Goal: Communication & Community: Ask a question

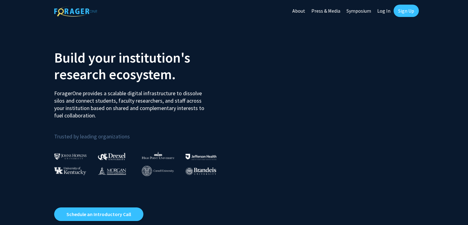
click at [387, 7] on link "Log In" at bounding box center [384, 11] width 19 height 22
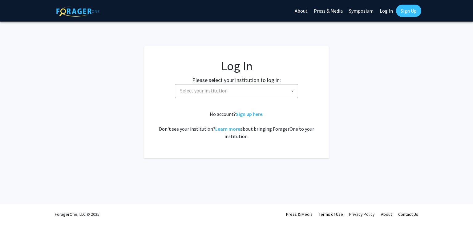
click at [246, 96] on span "Select your institution" at bounding box center [238, 90] width 120 height 13
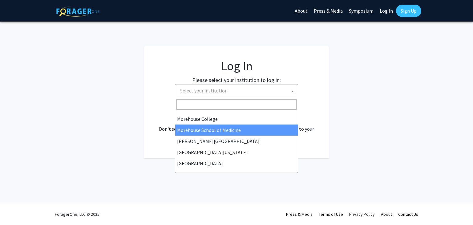
scroll to position [150, 0]
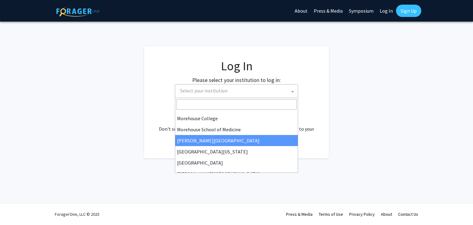
select select "20"
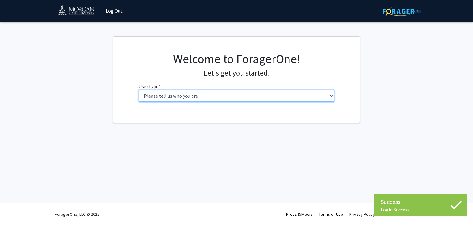
click at [283, 92] on select "Please tell us who you are Undergraduate Student Master's Student Doctoral Cand…" at bounding box center [237, 96] width 196 height 12
select select "1: undergrad"
click at [139, 90] on select "Please tell us who you are Undergraduate Student Master's Student Doctoral Cand…" at bounding box center [237, 96] width 196 height 12
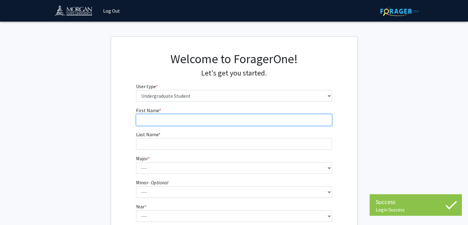
click at [207, 114] on input "First Name * required" at bounding box center [234, 120] width 196 height 12
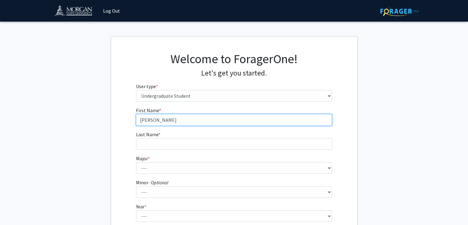
type input "[PERSON_NAME]"
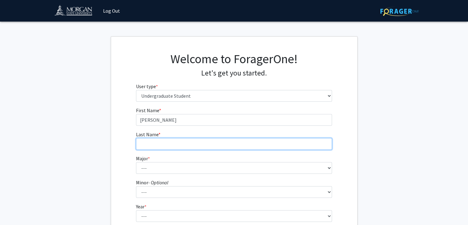
click at [177, 148] on input "Last Name * required" at bounding box center [234, 144] width 196 height 12
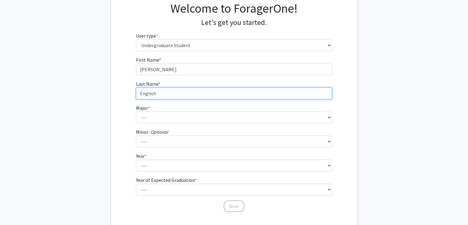
type input "English"
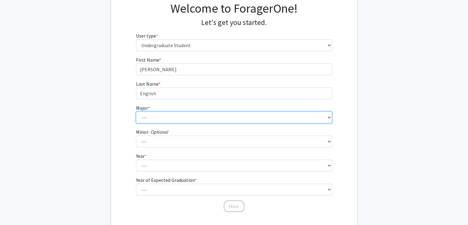
click at [175, 118] on select "--- Accounting Actuarial Science Applied Liberal Studies Architecture and Envir…" at bounding box center [234, 117] width 196 height 12
select select "9: 1599"
click at [136, 111] on select "--- Accounting Actuarial Science Applied Liberal Studies Architecture and Envir…" at bounding box center [234, 117] width 196 height 12
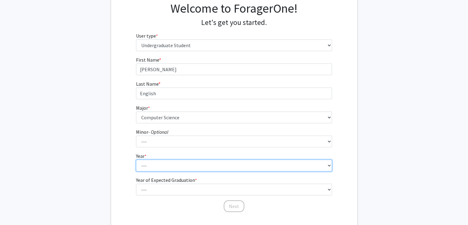
click at [171, 165] on select "--- First-year Sophomore Junior Senior Postbaccalaureate Certificate" at bounding box center [234, 166] width 196 height 12
select select "1: first-year"
click at [136, 160] on select "--- First-year Sophomore Junior Senior Postbaccalaureate Certificate" at bounding box center [234, 166] width 196 height 12
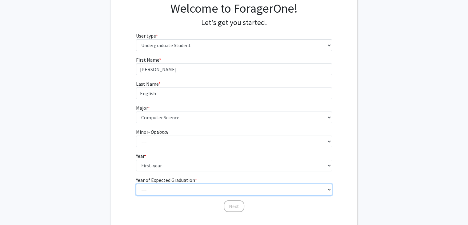
click at [162, 192] on select "--- 2025 2026 2027 2028 2029 2030 2031 2032 2033 2034" at bounding box center [234, 190] width 196 height 12
select select "5: 2029"
click at [136, 184] on select "--- 2025 2026 2027 2028 2029 2030 2031 2032 2033 2034" at bounding box center [234, 190] width 196 height 12
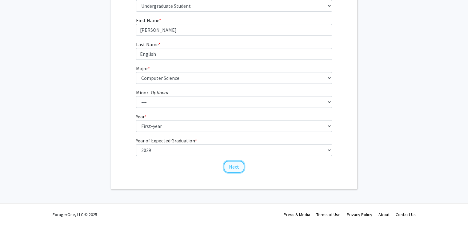
click at [238, 162] on button "Next" at bounding box center [234, 167] width 21 height 12
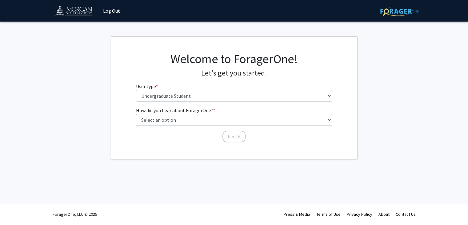
scroll to position [0, 0]
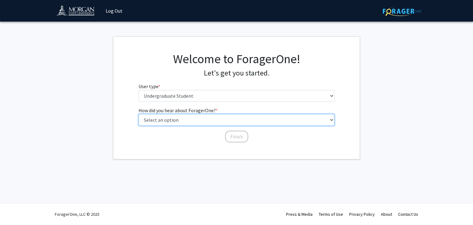
click at [196, 120] on select "Select an option Peer/student recommendation Faculty/staff recommendation Unive…" at bounding box center [237, 120] width 196 height 12
select select "2: faculty_recommendation"
click at [139, 114] on select "Select an option Peer/student recommendation Faculty/staff recommendation Unive…" at bounding box center [237, 120] width 196 height 12
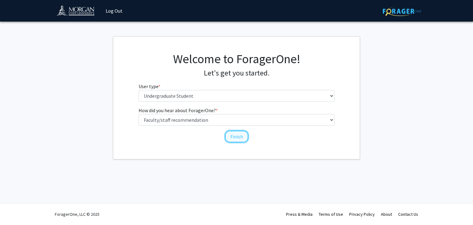
click at [228, 137] on button "Finish" at bounding box center [236, 137] width 23 height 12
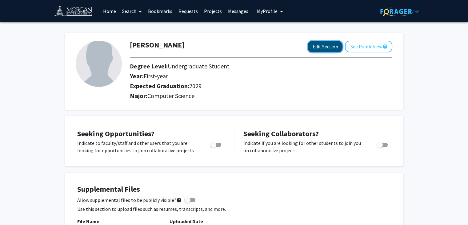
click at [313, 45] on button "Edit Section" at bounding box center [325, 46] width 35 height 11
select select "first-year"
select select "2029"
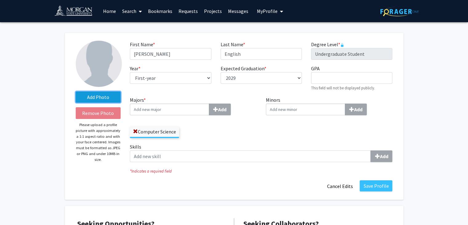
click at [96, 98] on label "Add Photo" at bounding box center [98, 96] width 45 height 11
click at [0, 0] on input "Add Photo" at bounding box center [0, 0] width 0 height 0
click at [101, 98] on label "Add Photo" at bounding box center [98, 96] width 45 height 11
click at [0, 0] on input "Add Photo" at bounding box center [0, 0] width 0 height 0
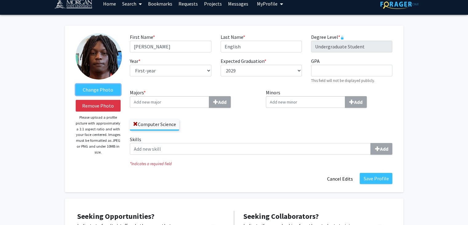
scroll to position [7, 0]
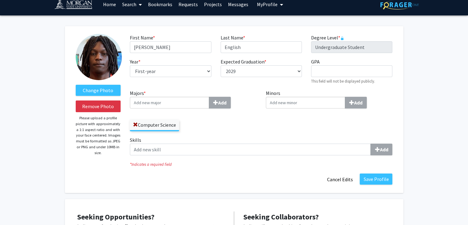
click at [170, 156] on div "Skills Add" at bounding box center [261, 148] width 272 height 24
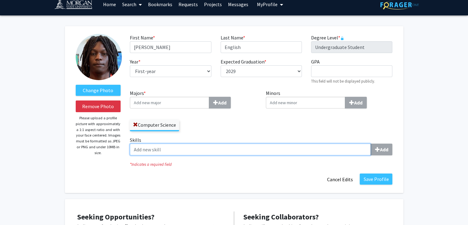
click at [343, 152] on input "Skills Add" at bounding box center [250, 150] width 241 height 12
click at [326, 154] on input "Skills Add" at bounding box center [250, 150] width 241 height 12
type input "c"
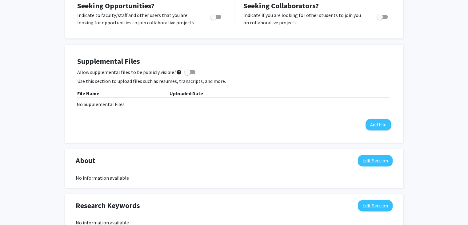
scroll to position [217, 0]
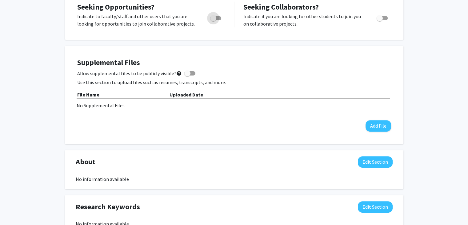
click at [217, 17] on span "Toggle" at bounding box center [215, 18] width 11 height 4
click at [213, 20] on input "Are you actively seeking opportunities?" at bounding box center [213, 20] width 0 height 0
checkbox input "true"
click at [386, 17] on span "Toggle" at bounding box center [382, 18] width 11 height 4
click at [380, 20] on input "Would you like to receive other student requests to work with you?" at bounding box center [380, 20] width 0 height 0
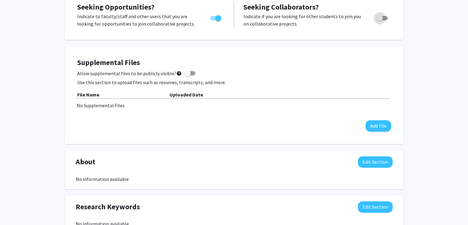
checkbox input "true"
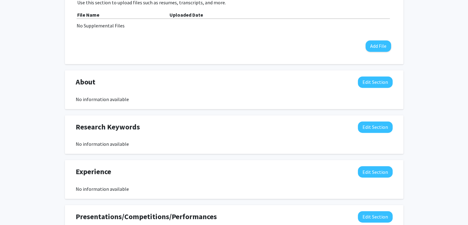
scroll to position [303, 0]
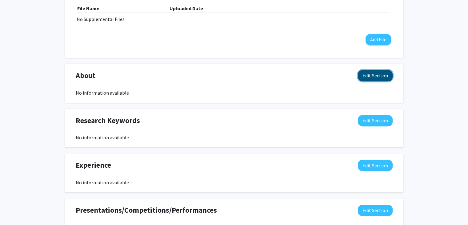
click at [365, 71] on button "Edit Section" at bounding box center [375, 75] width 35 height 11
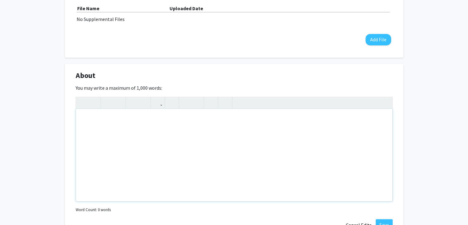
click at [224, 128] on div "Note to users with screen readers: Please deactivate our accessibility plugin f…" at bounding box center [234, 155] width 317 height 92
click at [85, 120] on div "My name is [PERSON_NAME], I an a first year computer science major at [PERSON_N…" at bounding box center [234, 155] width 317 height 92
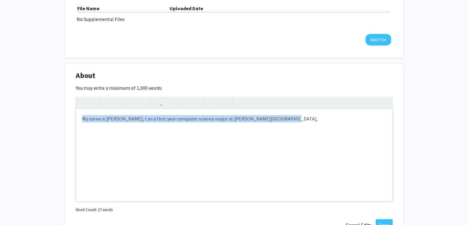
click at [85, 120] on div "My name is [PERSON_NAME], I an a first year computer science major at [PERSON_N…" at bounding box center [234, 155] width 317 height 92
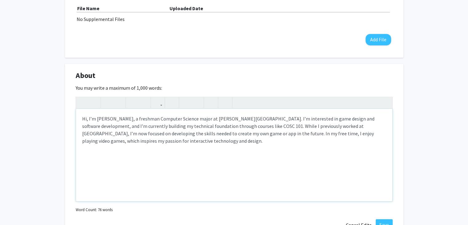
click at [85, 118] on p "Hi, I’m [PERSON_NAME], a freshman Computer Science major at [PERSON_NAME][GEOGR…" at bounding box center [234, 130] width 304 height 30
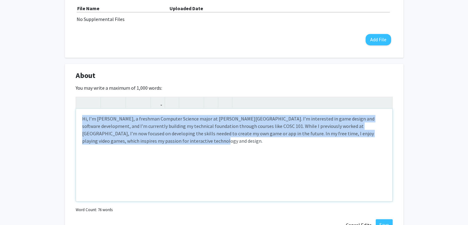
click at [85, 118] on p "Hi, I’m [PERSON_NAME], a freshman Computer Science major at [PERSON_NAME][GEOGR…" at bounding box center [234, 130] width 304 height 30
type textarea "<p>My name is [PERSON_NAME], and I’m a freshman majoring in Computer Science at…"
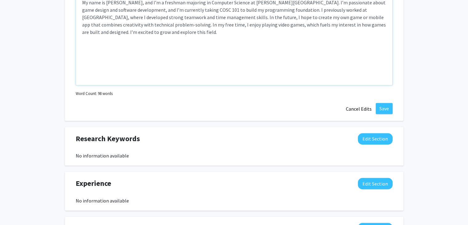
scroll to position [420, 0]
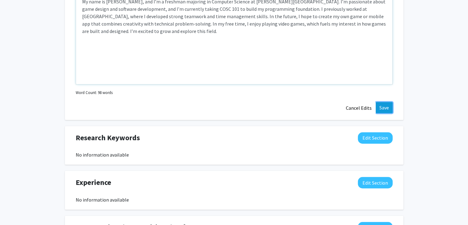
click at [381, 105] on button "Save" at bounding box center [384, 107] width 17 height 11
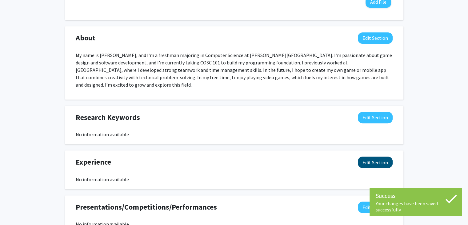
scroll to position [363, 0]
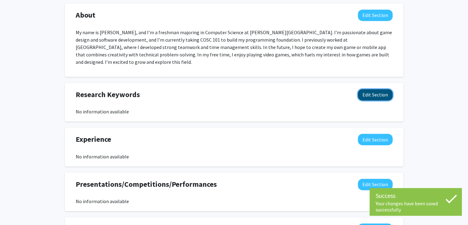
click at [378, 91] on button "Edit Section" at bounding box center [375, 94] width 35 height 11
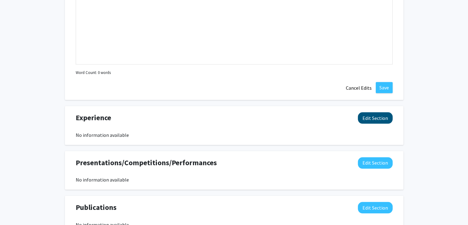
scroll to position [604, 0]
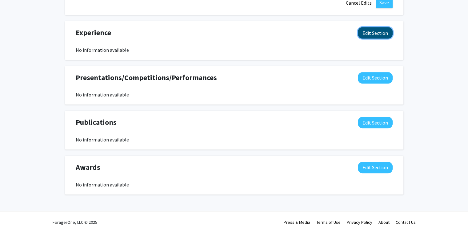
click at [375, 27] on button "Edit Section" at bounding box center [375, 32] width 35 height 11
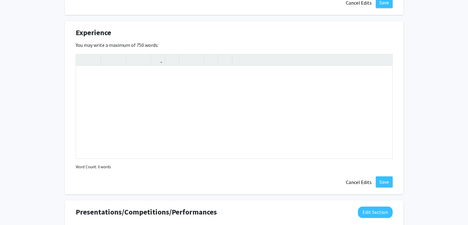
scroll to position [738, 0]
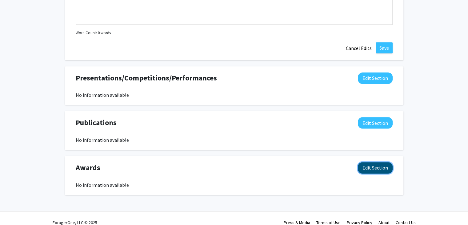
click at [367, 162] on button "Edit Section" at bounding box center [375, 167] width 35 height 11
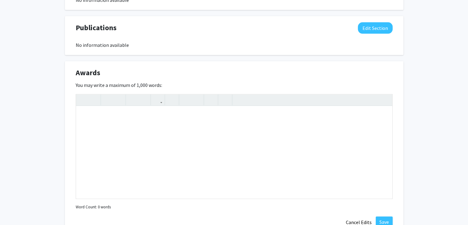
scroll to position [833, 0]
click at [204, 128] on div "Note to users with screen readers: Please deactivate our accessibility plugin f…" at bounding box center [234, 152] width 317 height 92
type textarea "A"
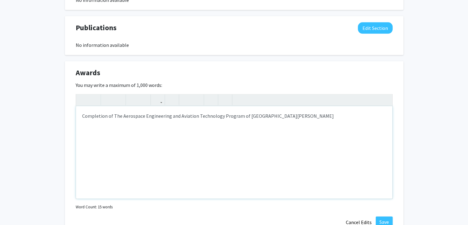
type textarea "Completion of The Aerospace Engineering and Aviation Technology Program of [GEO…"
click at [386, 216] on button "Save" at bounding box center [384, 221] width 17 height 11
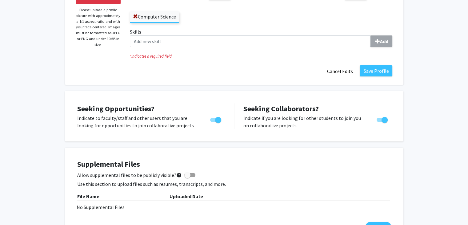
scroll to position [0, 0]
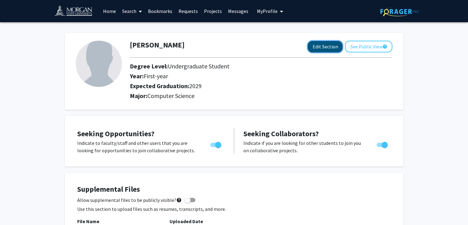
click at [316, 47] on button "Edit Section" at bounding box center [325, 46] width 35 height 11
select select "first-year"
select select "2029"
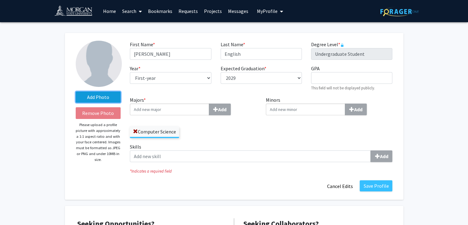
click at [93, 100] on label "Add Photo" at bounding box center [98, 96] width 45 height 11
click at [0, 0] on input "Add Photo" at bounding box center [0, 0] width 0 height 0
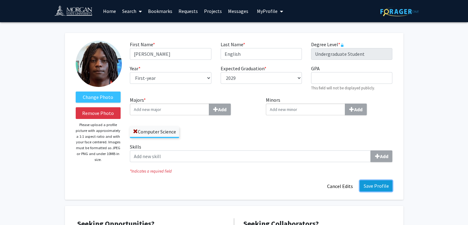
click at [379, 188] on button "Save Profile" at bounding box center [376, 185] width 33 height 11
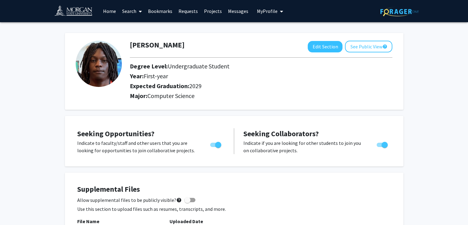
click at [144, 18] on link "Search" at bounding box center [132, 11] width 26 height 22
click at [142, 25] on span "Faculty/Staff" at bounding box center [141, 28] width 45 height 12
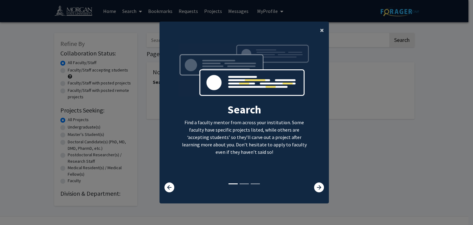
click at [320, 30] on span "×" at bounding box center [322, 30] width 4 height 10
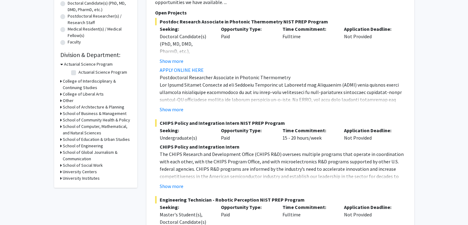
scroll to position [148, 0]
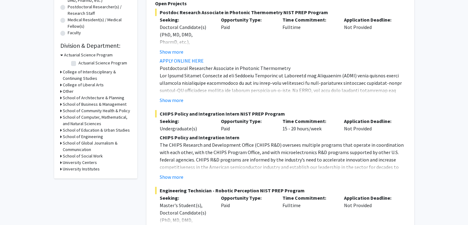
click at [73, 115] on h3 "School of Computer, Mathematical, and Natural Sciences" at bounding box center [97, 120] width 68 height 13
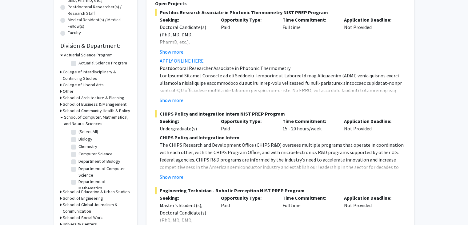
click at [79, 152] on label "Computer Science" at bounding box center [96, 154] width 34 height 6
click at [79, 152] on input "Computer Science" at bounding box center [81, 153] width 4 height 4
checkbox input "true"
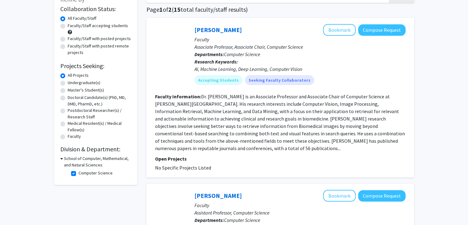
scroll to position [59, 0]
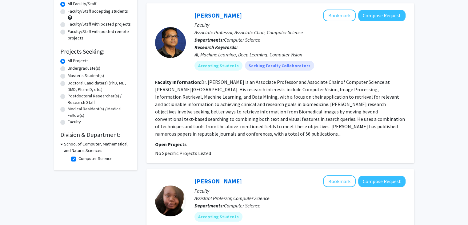
click at [73, 142] on h3 "School of Computer, Mathematical, and Natural Sciences" at bounding box center [97, 147] width 67 height 13
click at [73, 142] on h3 "School of Computer, Mathematical, and Natural Sciences" at bounding box center [97, 147] width 68 height 13
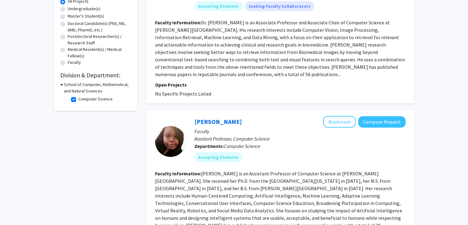
scroll to position [0, 0]
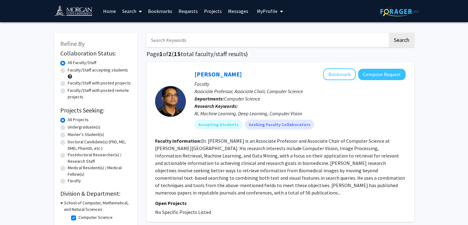
click at [68, 83] on label "Faculty/Staff with posted projects" at bounding box center [99, 83] width 63 height 6
click at [68, 83] on input "Faculty/Staff with posted projects" at bounding box center [70, 82] width 4 height 4
radio input "true"
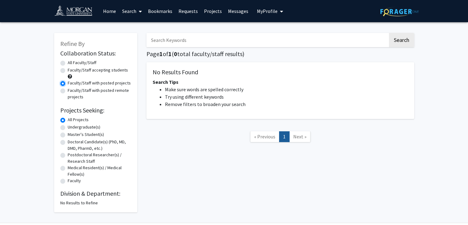
scroll to position [20, 0]
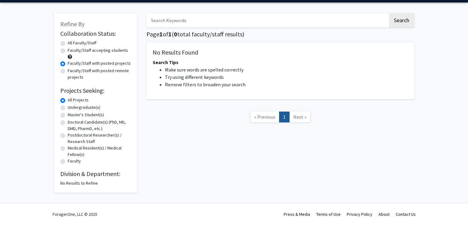
click at [68, 100] on label "All Projects" at bounding box center [78, 100] width 21 height 6
click at [68, 100] on input "All Projects" at bounding box center [70, 99] width 4 height 4
click at [68, 71] on label "Faculty/Staff with posted remote projects" at bounding box center [99, 73] width 63 height 13
click at [68, 71] on input "Faculty/Staff with posted remote projects" at bounding box center [70, 69] width 4 height 4
radio input "true"
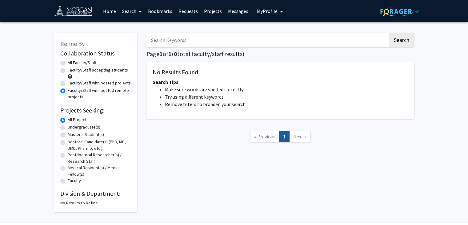
click at [68, 72] on label "Faculty/Staff accepting students" at bounding box center [98, 70] width 60 height 6
click at [68, 71] on input "Faculty/Staff accepting students" at bounding box center [70, 69] width 4 height 4
radio input "true"
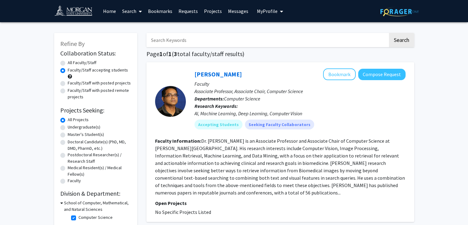
click at [68, 62] on label "All Faculty/Staff" at bounding box center [82, 62] width 29 height 6
click at [68, 62] on input "All Faculty/Staff" at bounding box center [70, 61] width 4 height 4
radio input "true"
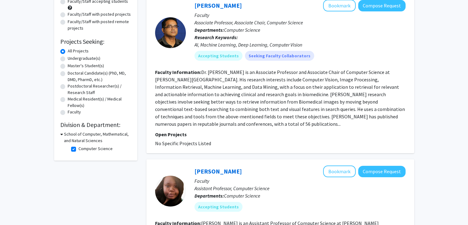
scroll to position [69, 0]
click at [79, 148] on label "Computer Science" at bounding box center [96, 148] width 34 height 6
click at [79, 148] on input "Computer Science" at bounding box center [81, 147] width 4 height 4
checkbox input "false"
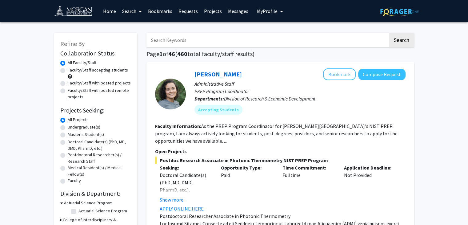
click at [68, 83] on label "Faculty/Staff with posted projects" at bounding box center [99, 83] width 63 height 6
click at [68, 83] on input "Faculty/Staff with posted projects" at bounding box center [70, 82] width 4 height 4
radio input "true"
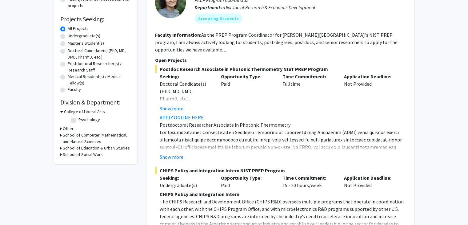
scroll to position [92, 0]
click at [91, 138] on h3 "School of Computer, Mathematical, and Natural Sciences" at bounding box center [97, 137] width 68 height 13
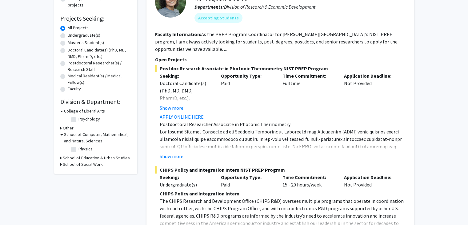
click at [88, 140] on h3 "School of Computer, Mathematical, and Natural Sciences" at bounding box center [97, 137] width 67 height 13
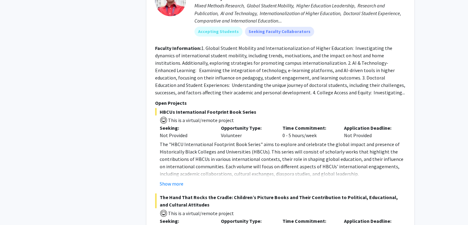
scroll to position [1164, 0]
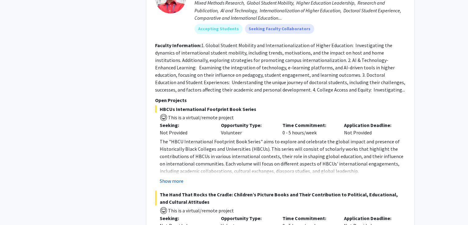
click at [179, 177] on button "Show more" at bounding box center [172, 180] width 24 height 7
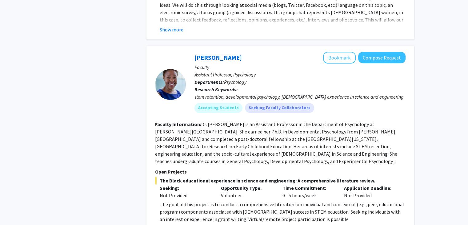
scroll to position [2723, 0]
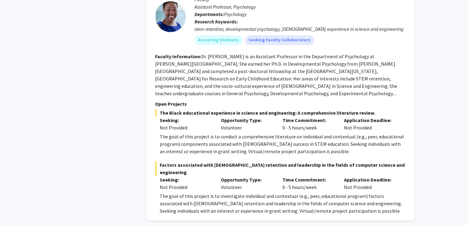
click at [164, 161] on span "Factors associated with African American retention and leadership in the fields…" at bounding box center [280, 168] width 251 height 15
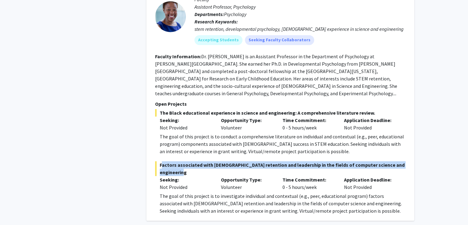
drag, startPoint x: 164, startPoint y: 135, endPoint x: 182, endPoint y: 143, distance: 19.8
click at [182, 161] on span "Factors associated with African American retention and leadership in the fields…" at bounding box center [280, 168] width 251 height 15
copy span "Factors associated with African American retention and leadership in the fields…"
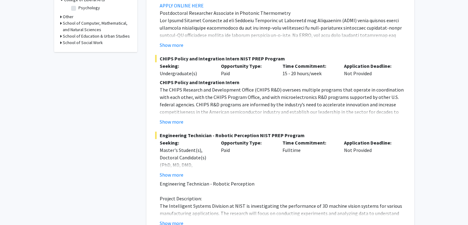
scroll to position [269, 0]
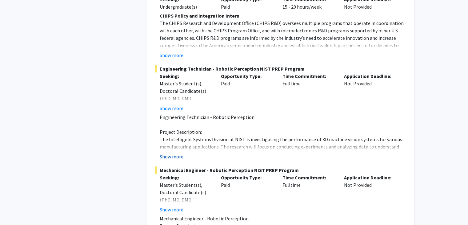
click at [168, 156] on button "Show more" at bounding box center [172, 156] width 24 height 7
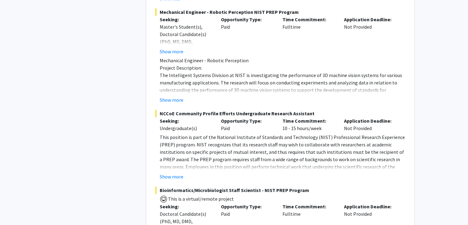
scroll to position [857, 0]
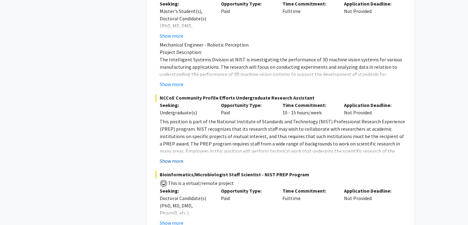
click at [170, 157] on button "Show more" at bounding box center [172, 160] width 24 height 7
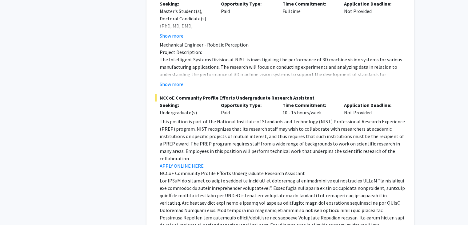
click at [164, 94] on span "NCCoE Community Profile Efforts Undergraduate Research Assistant" at bounding box center [280, 97] width 251 height 7
copy span "NCCoE Community Profile Efforts Undergraduate Research Assistant"
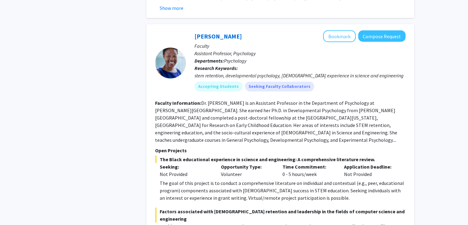
scroll to position [3475, 0]
drag, startPoint x: 165, startPoint y: 168, endPoint x: 359, endPoint y: 174, distance: 193.5
copy p "The goal of this project is to investigate individual and contextual (e.g., pee…"
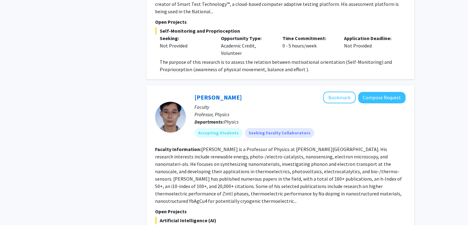
scroll to position [2889, 0]
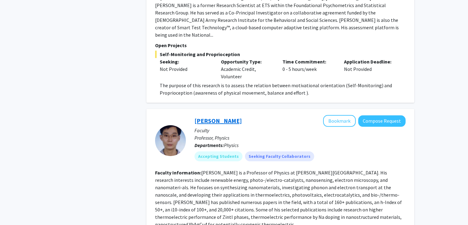
click at [212, 117] on link "Yucheng Lan" at bounding box center [218, 121] width 47 height 8
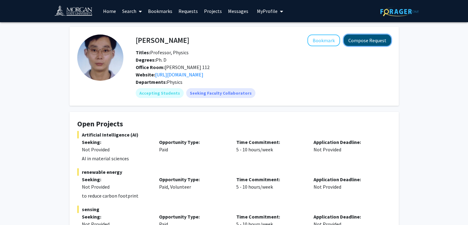
click at [376, 46] on button "Compose Request" at bounding box center [367, 39] width 47 height 11
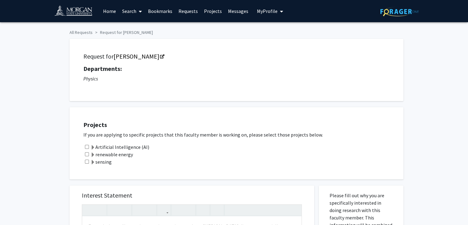
click at [87, 146] on input "checkbox" at bounding box center [87, 147] width 4 height 4
checkbox input "true"
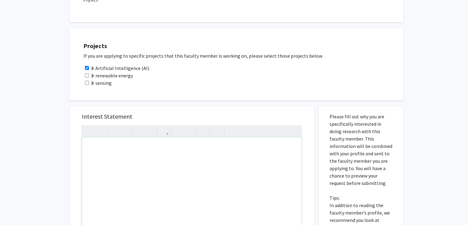
click at [163, 148] on div "Note to users with screen readers: Please press Alt+0 or Option+0 to deactivate…" at bounding box center [192, 207] width 220 height 141
paste div "Note to users with screen readers: Please press Alt+0 or Option+0 to deactivate…"
type textarea "<p>Write a short, respectful message that includes: </p> <p>&nbsp; &nbsp;An int…"
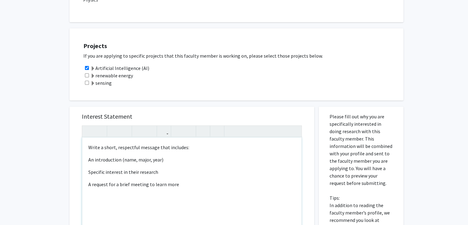
click at [94, 148] on p "Write a short, respectful message that includes:" at bounding box center [191, 147] width 207 height 7
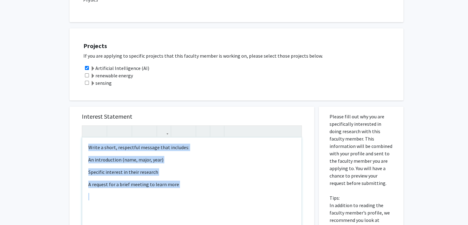
drag, startPoint x: 94, startPoint y: 148, endPoint x: 115, endPoint y: 195, distance: 51.4
click at [115, 195] on div "Write a short, respectful message that includes:   An introduction (name, maj…" at bounding box center [192, 207] width 220 height 141
type textarea "<p>Dear Dr. Lan,</p><br><p>My name is Barry English, and I’m a freshman Compute…"
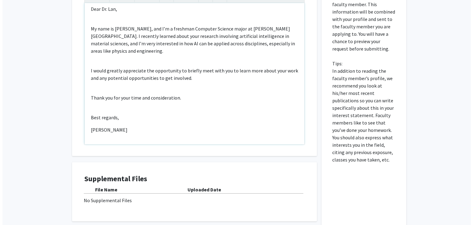
scroll to position [265, 0]
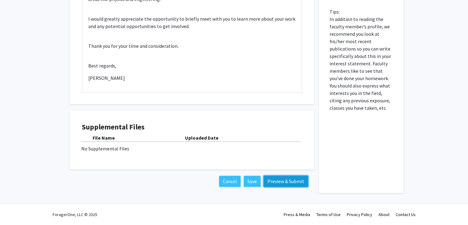
click at [281, 184] on button "Preview & Submit" at bounding box center [286, 181] width 44 height 11
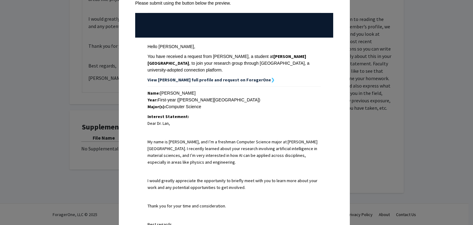
scroll to position [174, 0]
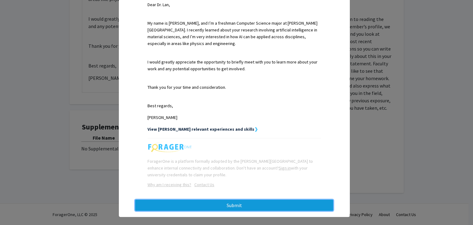
click at [269, 200] on button "Submit" at bounding box center [234, 205] width 198 height 11
